Goal: Navigation & Orientation: Find specific page/section

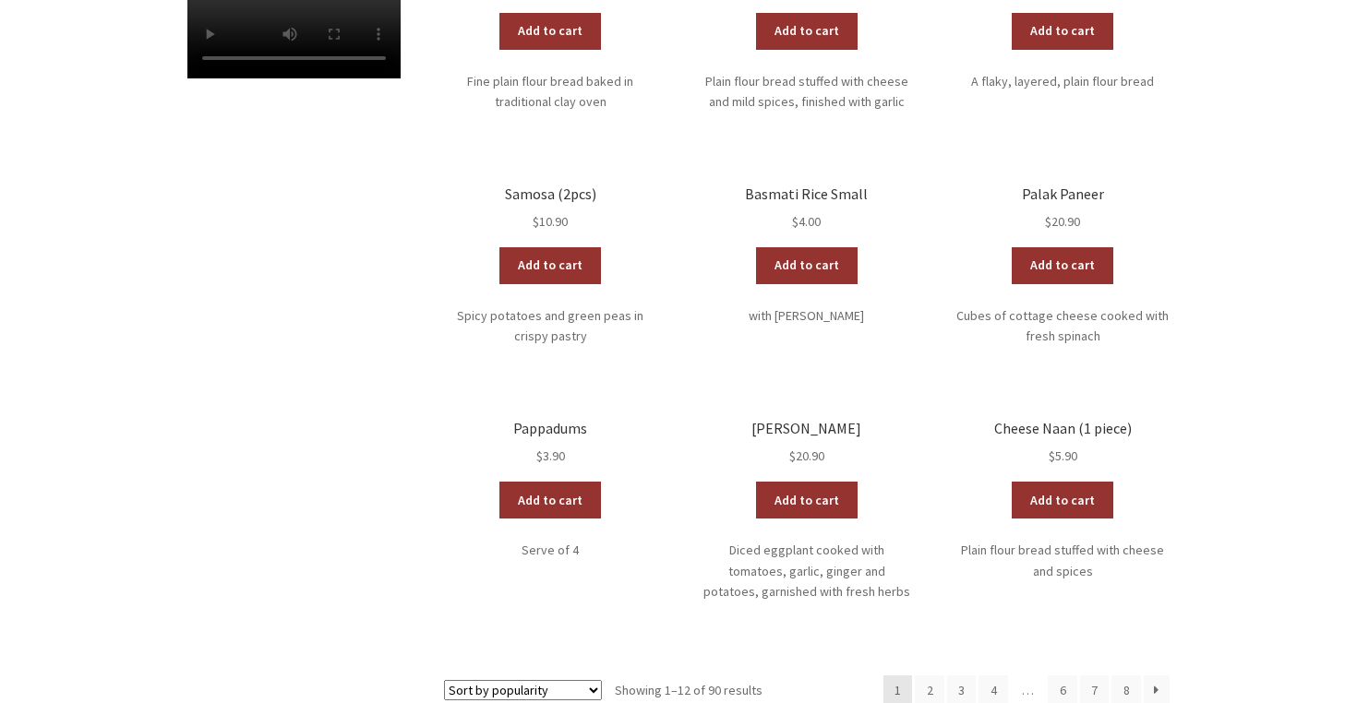
scroll to position [789, 0]
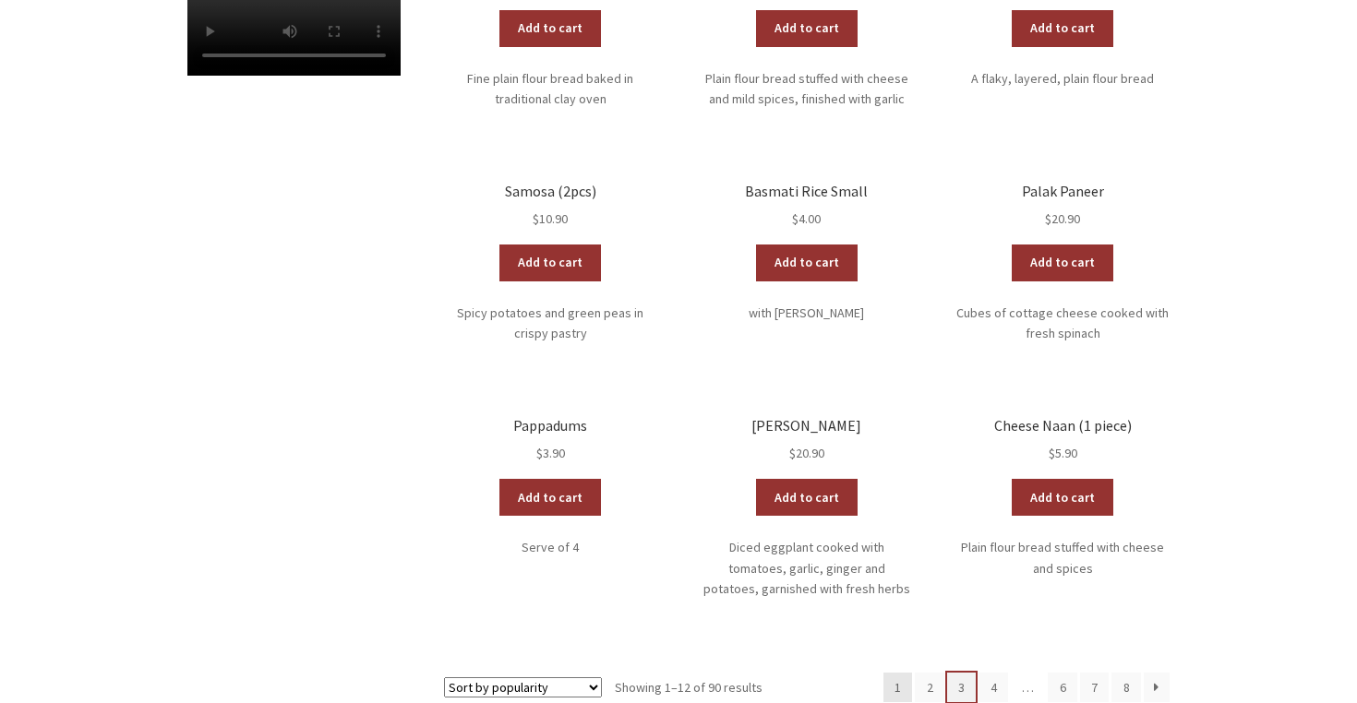
click at [955, 673] on link "3" at bounding box center [962, 688] width 30 height 30
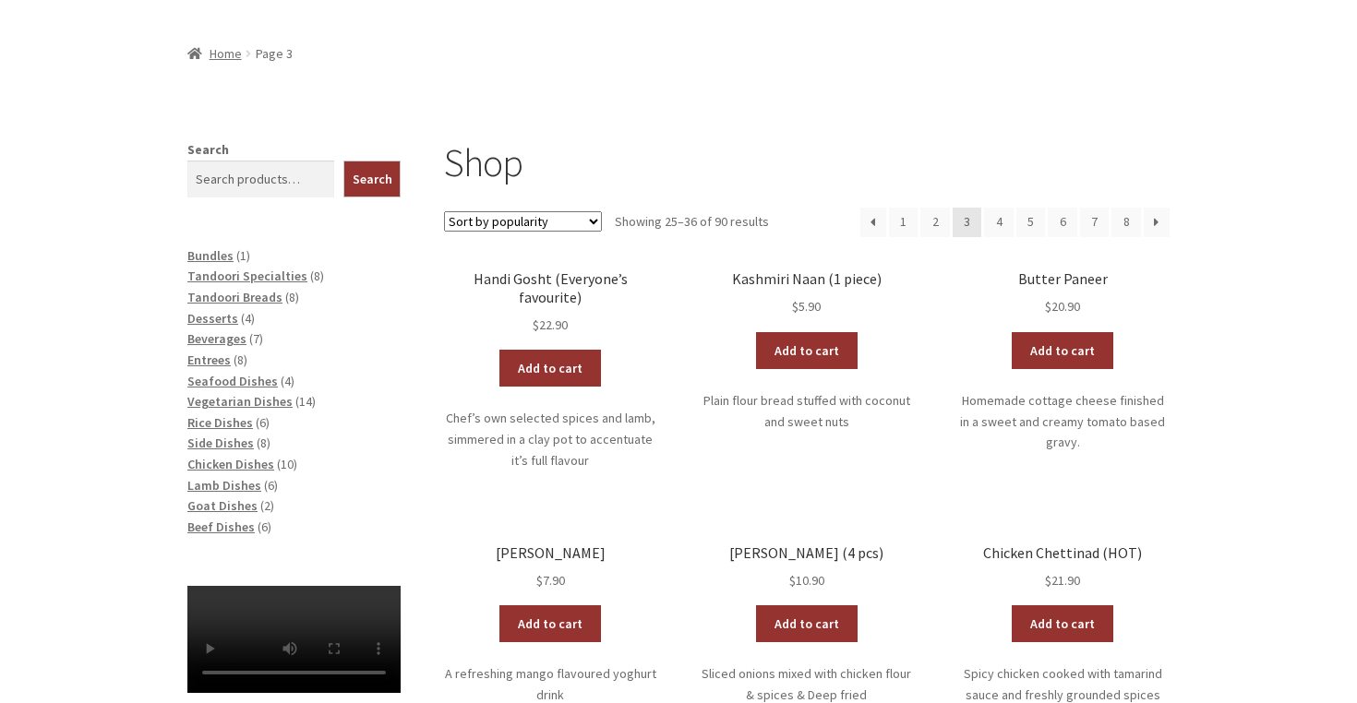
scroll to position [270, 0]
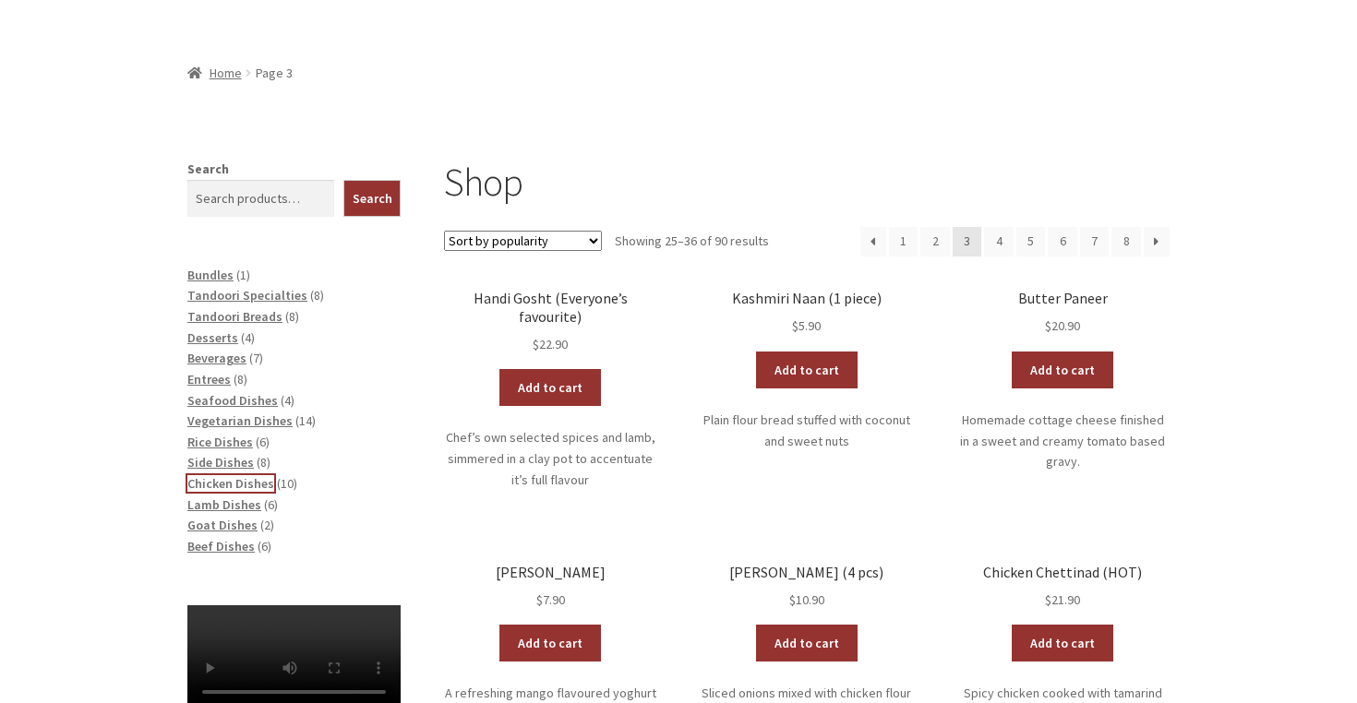
click at [232, 475] on span "Chicken Dishes" at bounding box center [230, 483] width 87 height 17
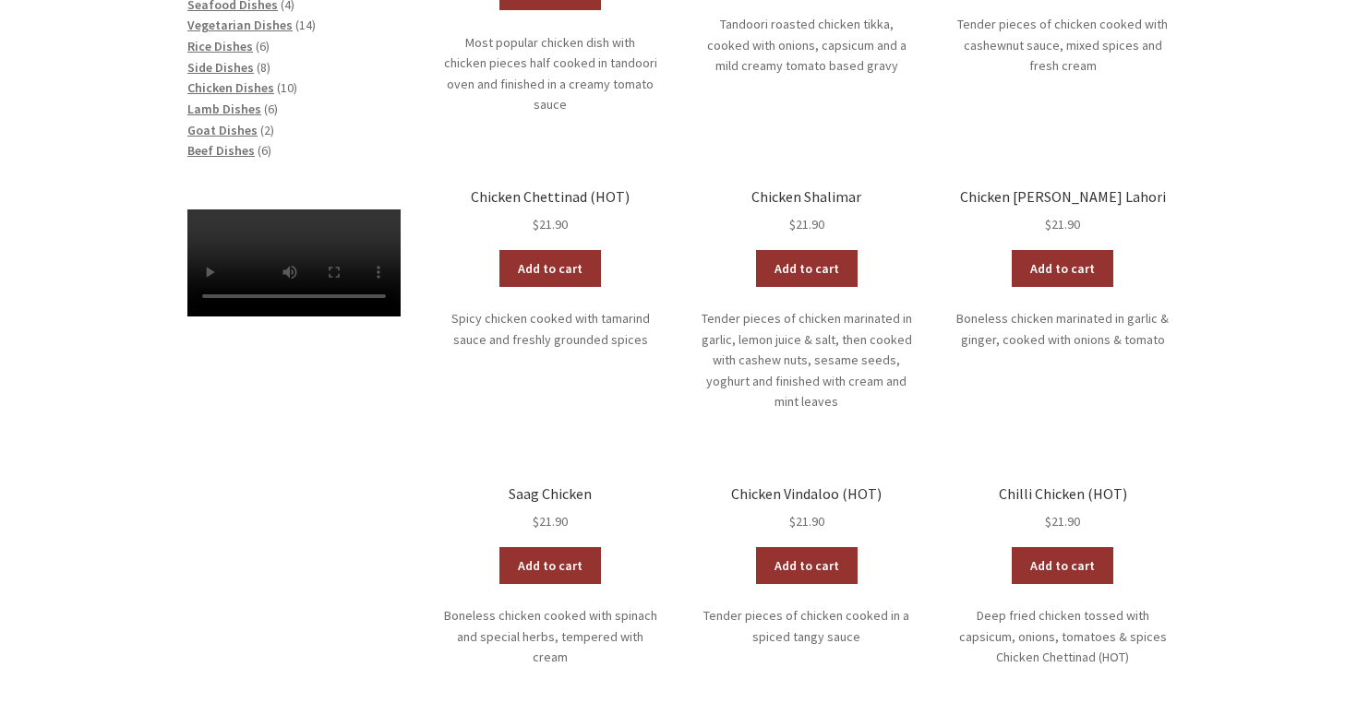
scroll to position [606, 0]
